Goal: Understand process/instructions

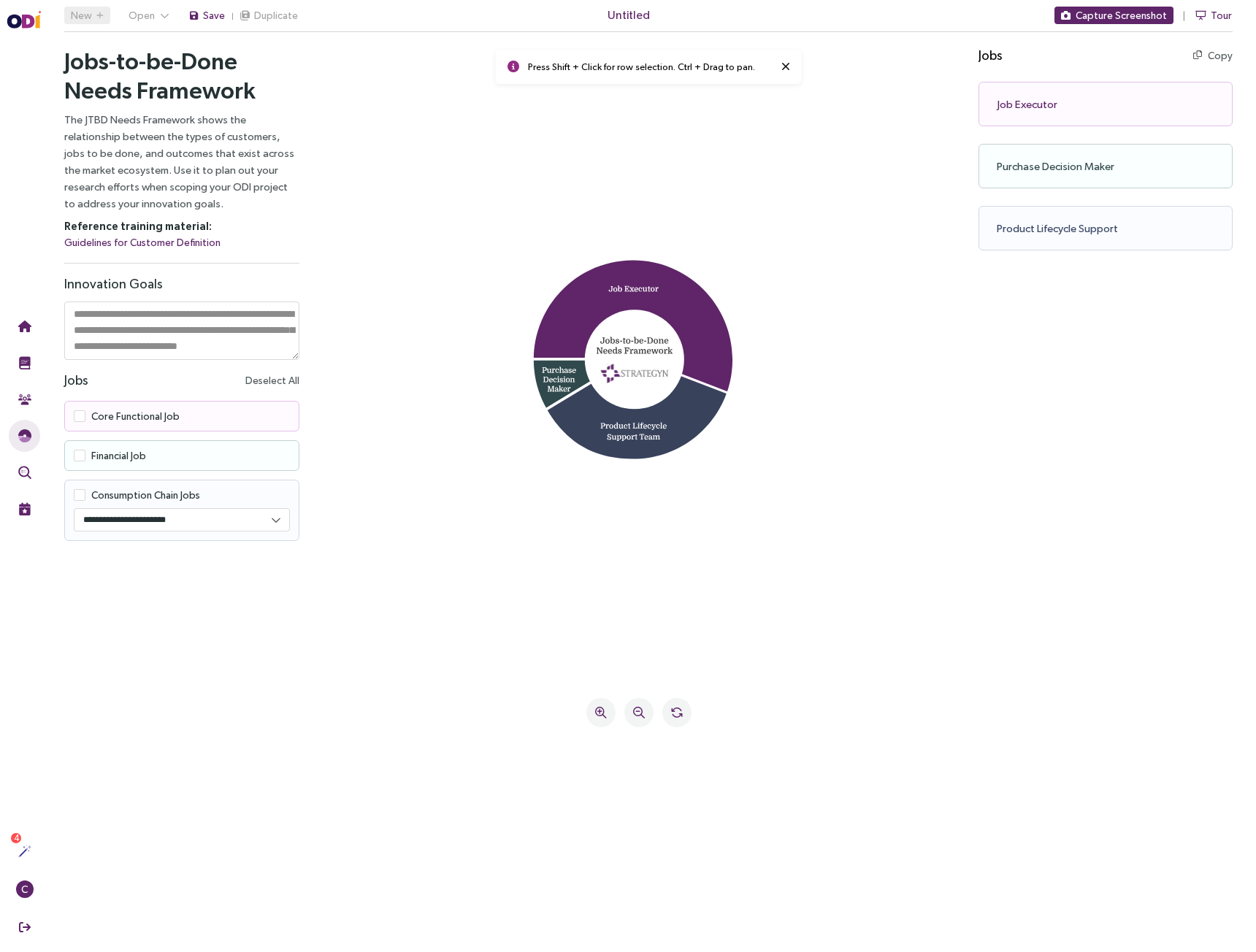
click at [666, 425] on icon at bounding box center [637, 409] width 180 height 100
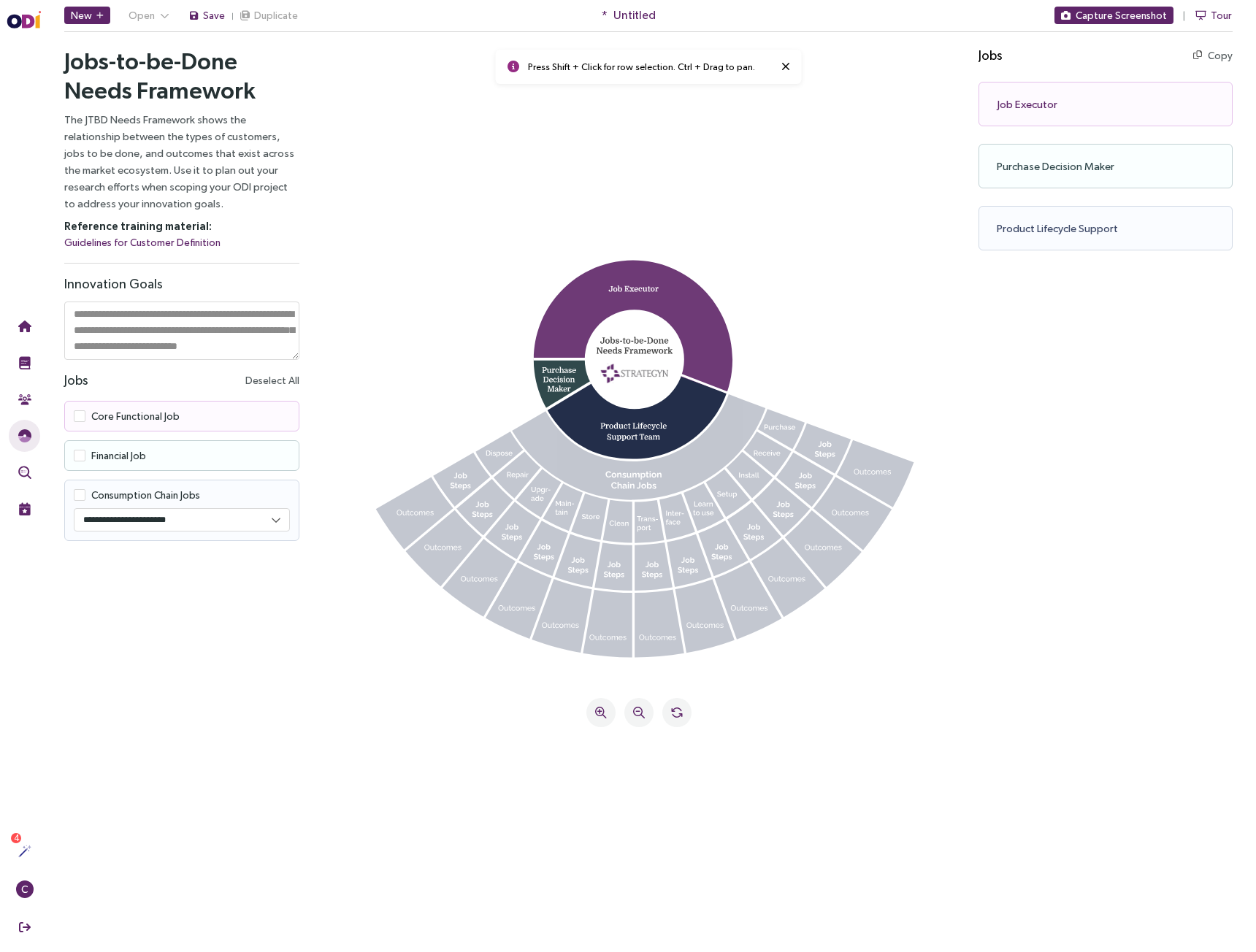
click at [687, 287] on icon at bounding box center [633, 327] width 199 height 133
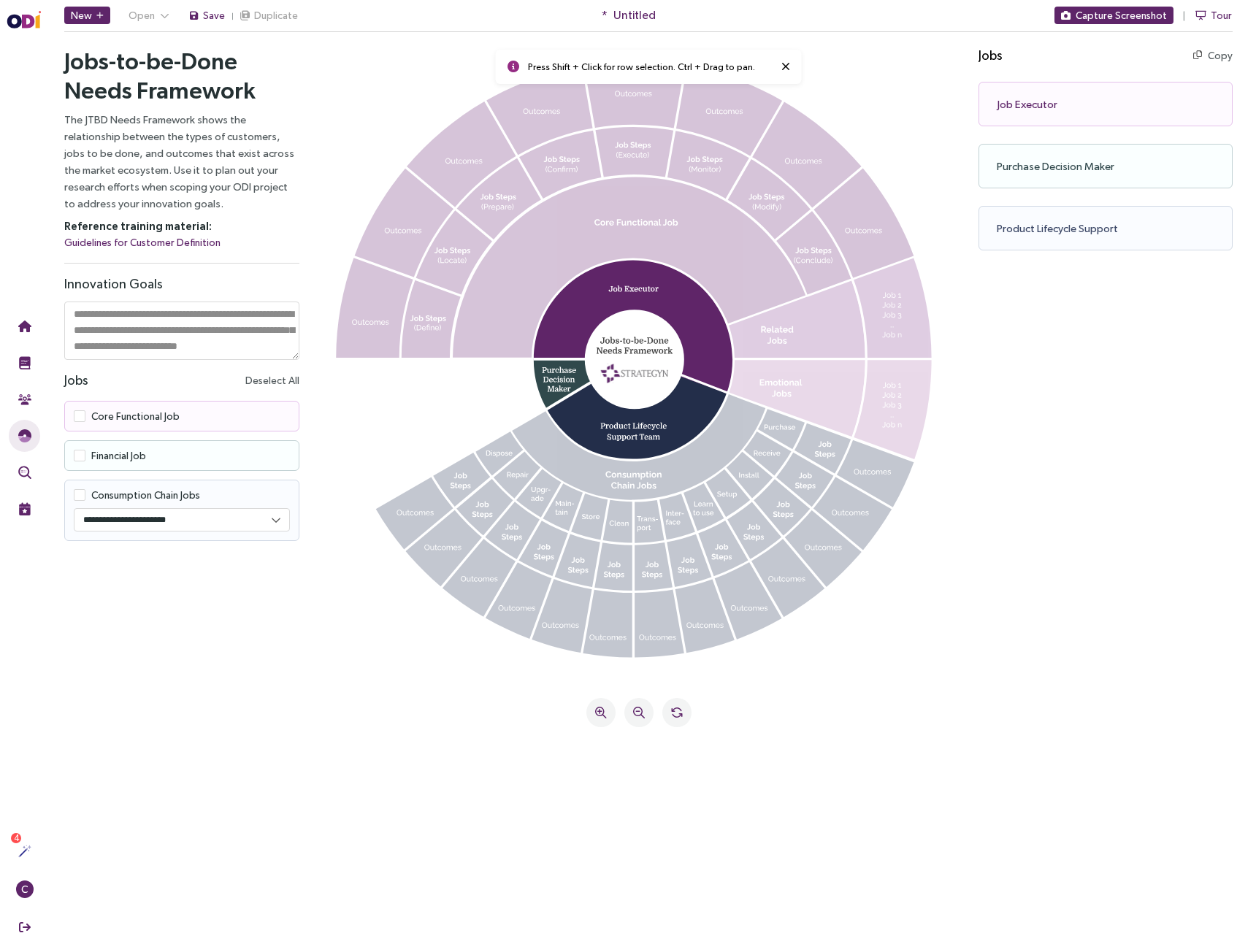
click at [891, 305] on icon at bounding box center [891, 315] width 19 height 45
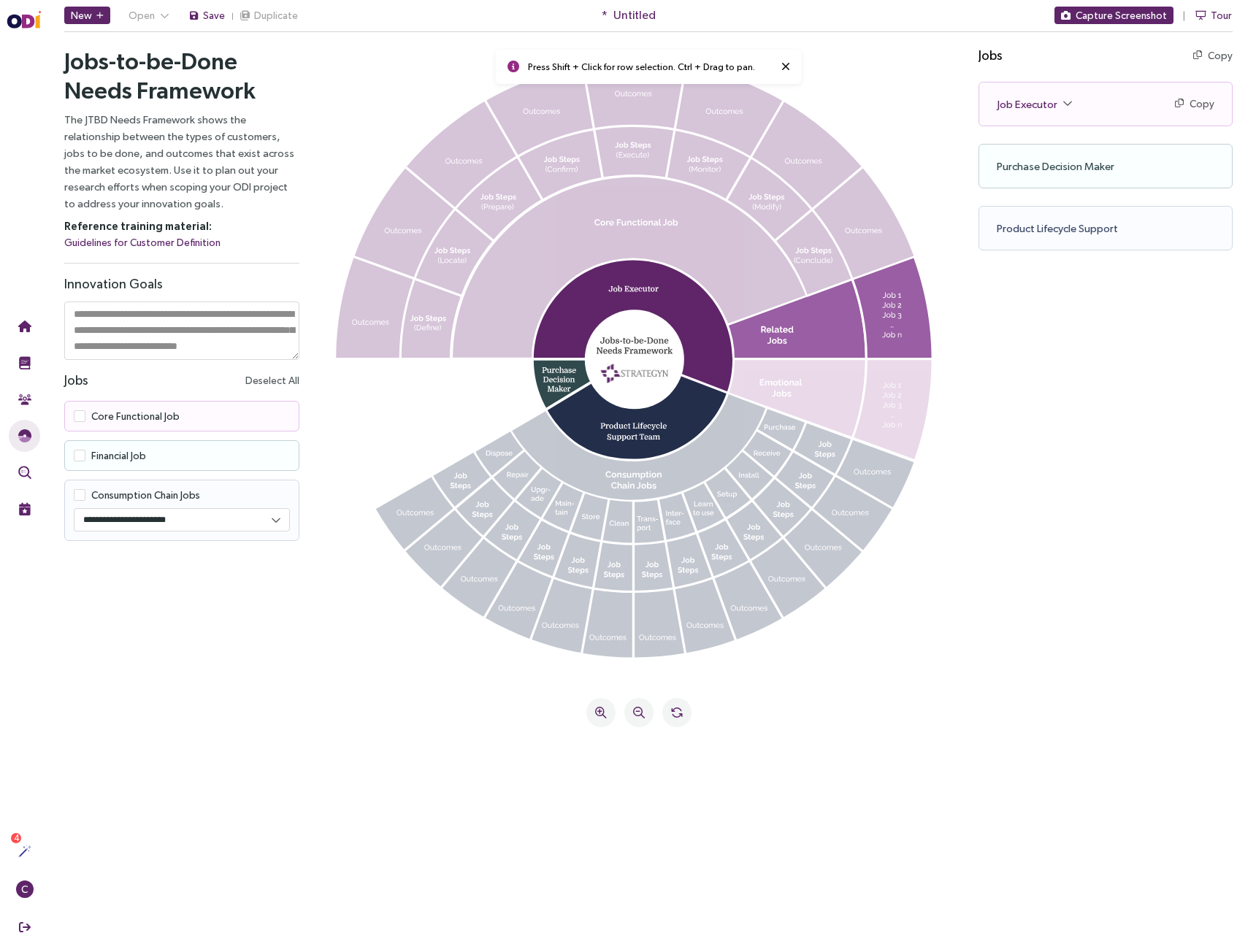
click at [891, 423] on icon at bounding box center [891, 404] width 19 height 45
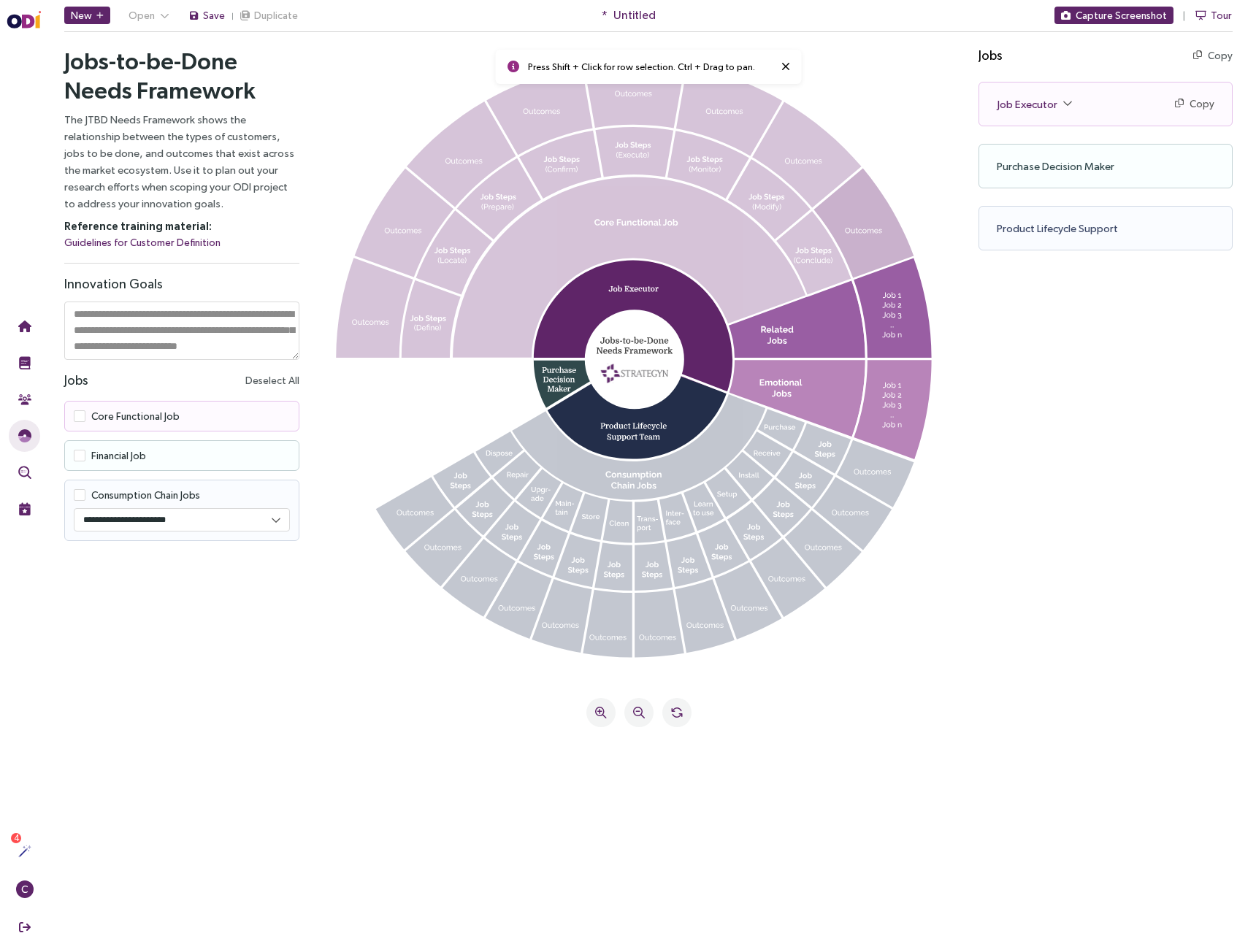
click at [854, 241] on icon at bounding box center [863, 223] width 100 height 110
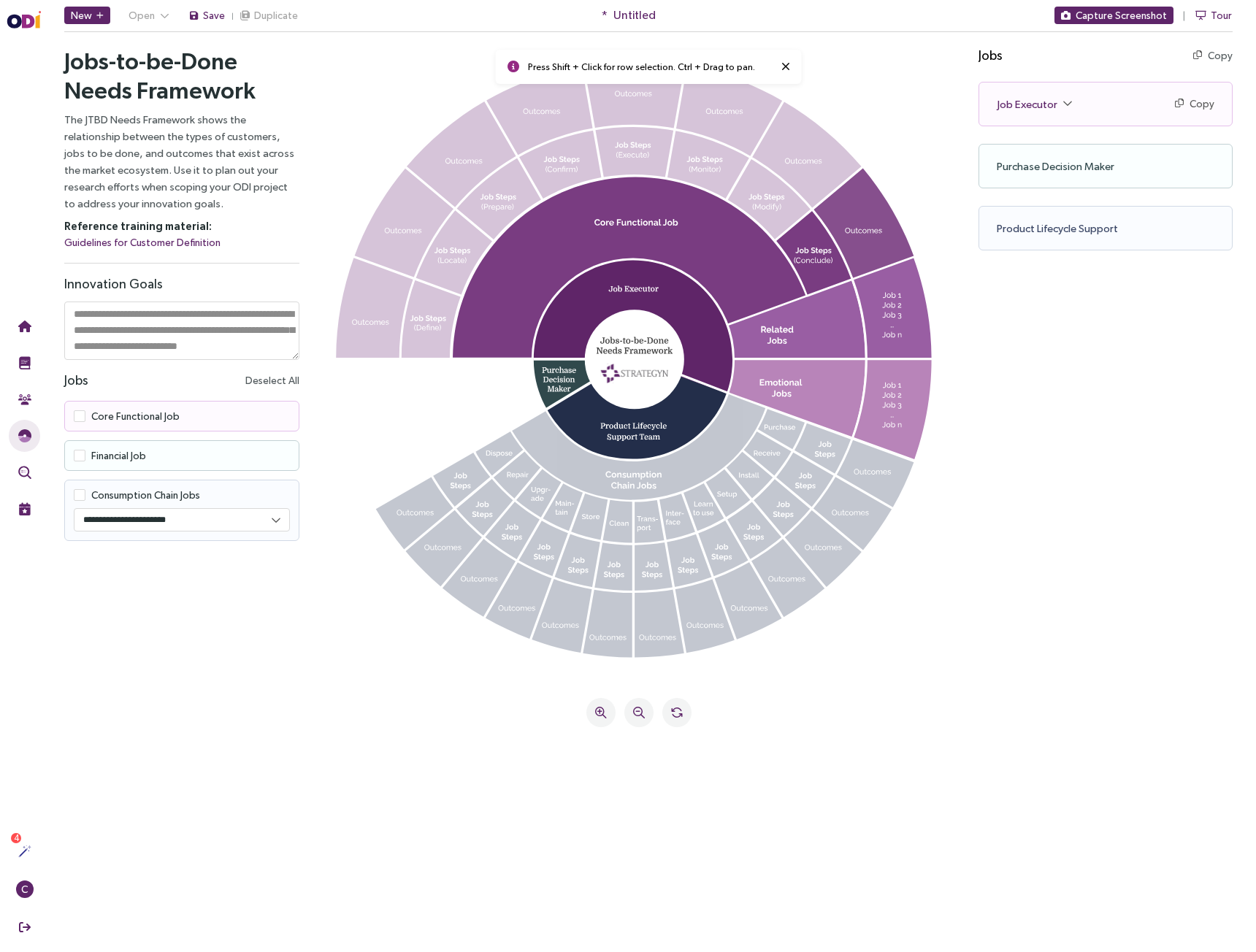
click at [854, 241] on icon at bounding box center [863, 223] width 100 height 110
click at [811, 262] on icon at bounding box center [814, 252] width 76 height 85
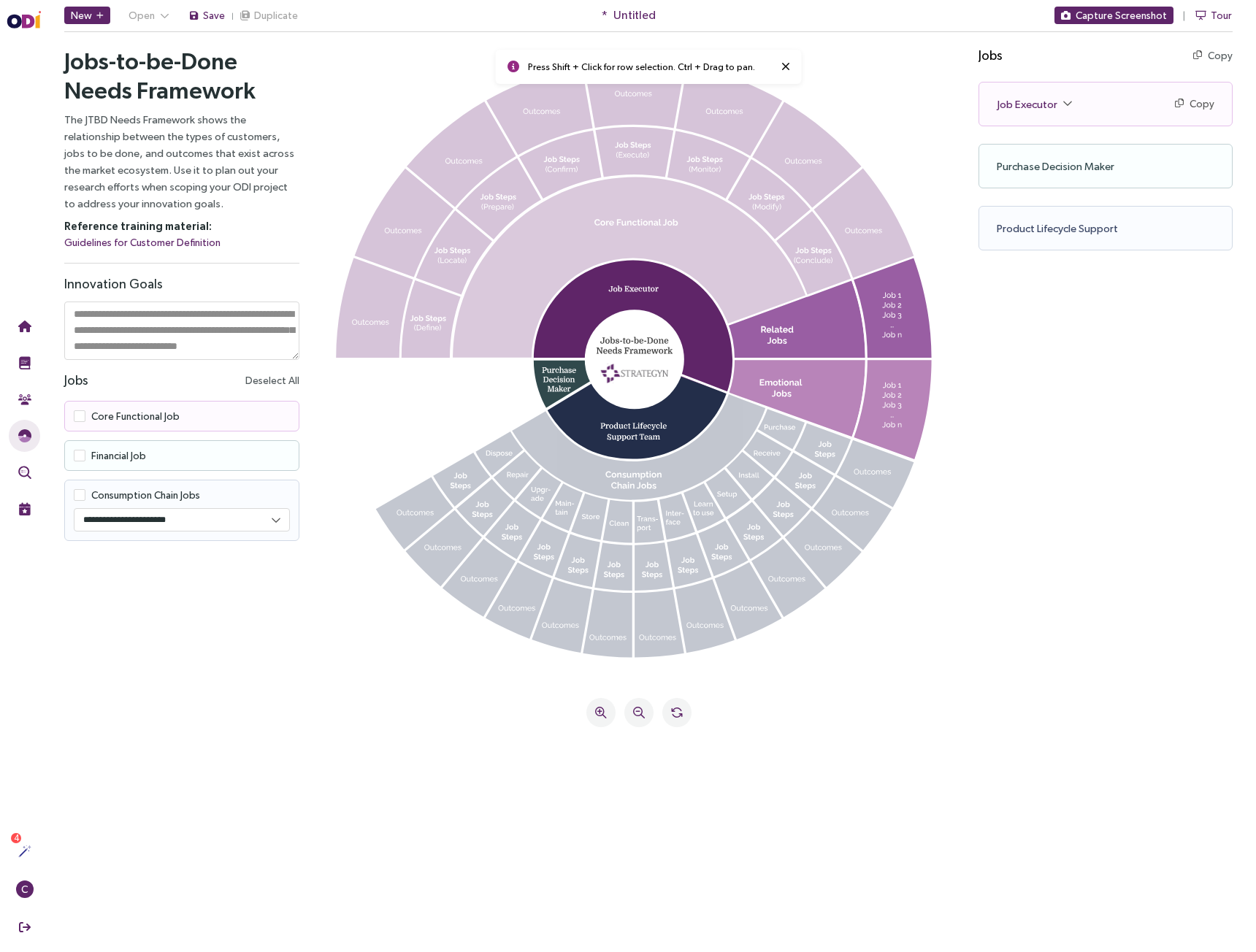
click at [704, 271] on icon at bounding box center [629, 267] width 352 height 180
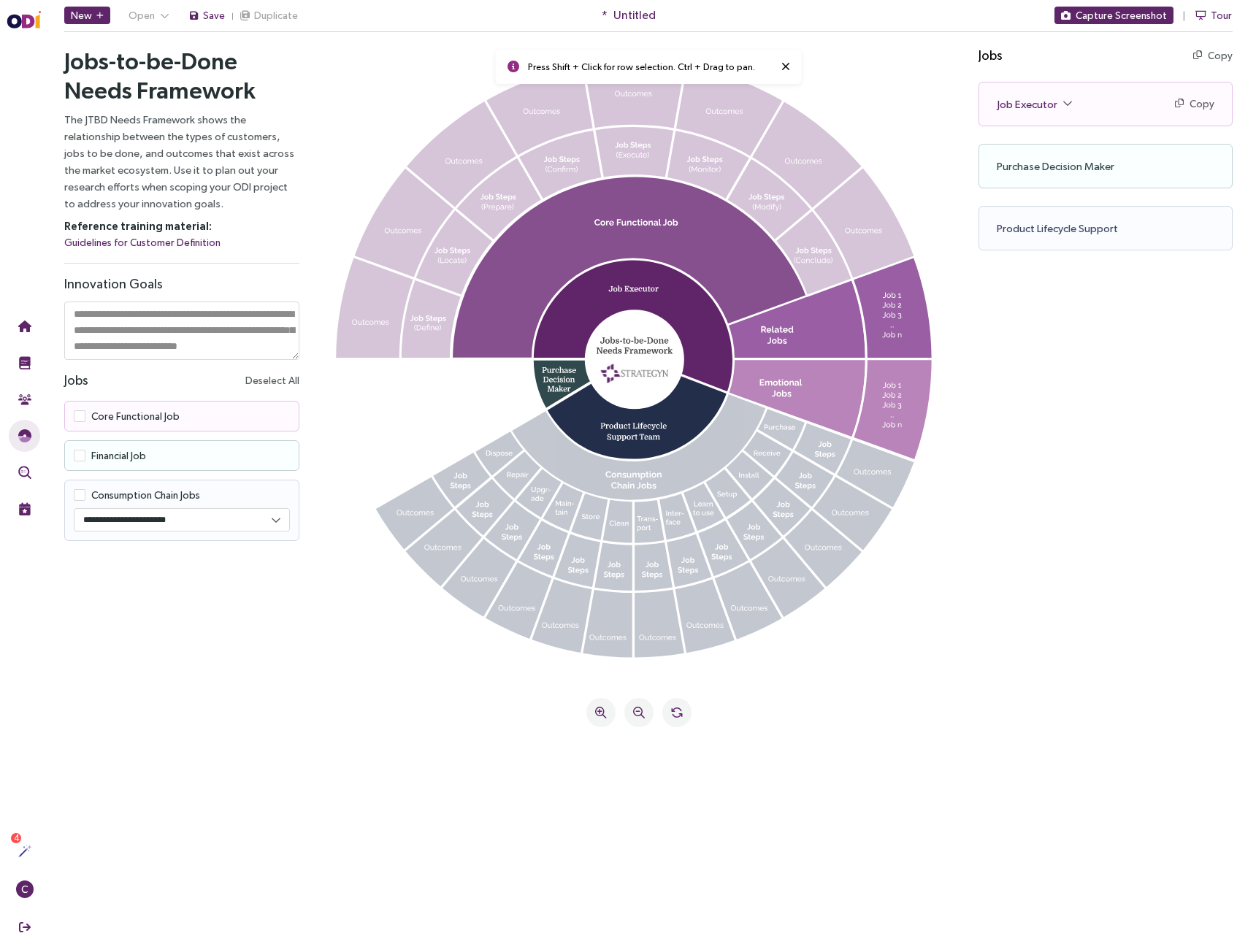
click at [636, 235] on icon at bounding box center [629, 267] width 352 height 180
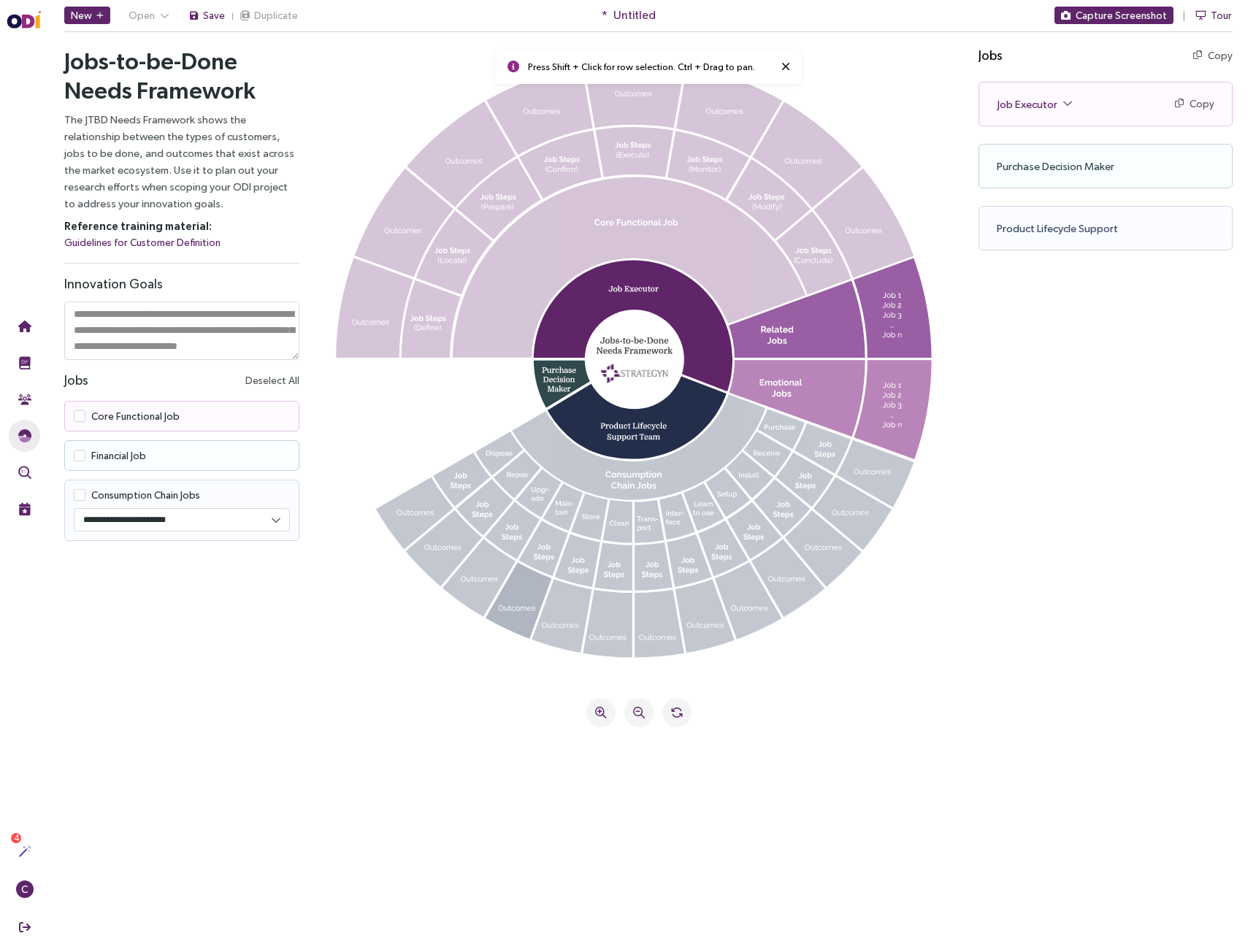
click at [520, 606] on icon at bounding box center [518, 600] width 67 height 77
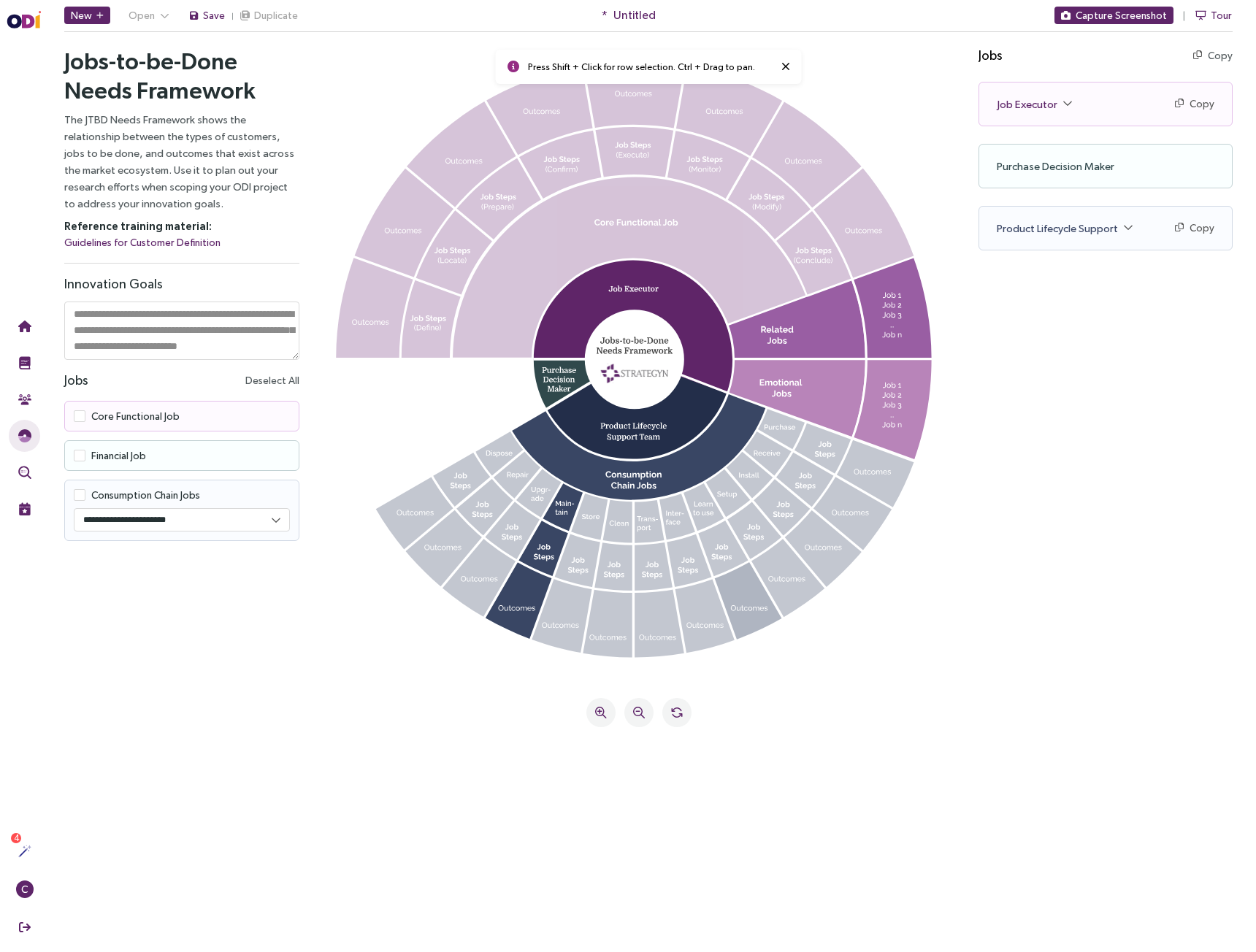
click at [749, 612] on icon at bounding box center [747, 601] width 67 height 78
click at [452, 551] on icon at bounding box center [443, 548] width 76 height 77
drag, startPoint x: 782, startPoint y: 68, endPoint x: 792, endPoint y: 73, distance: 11.2
click at [782, 68] on icon at bounding box center [785, 67] width 9 height 12
